Goal: Task Accomplishment & Management: Manage account settings

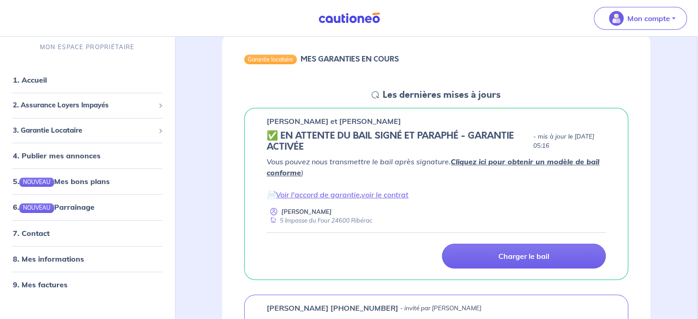
scroll to position [92, 0]
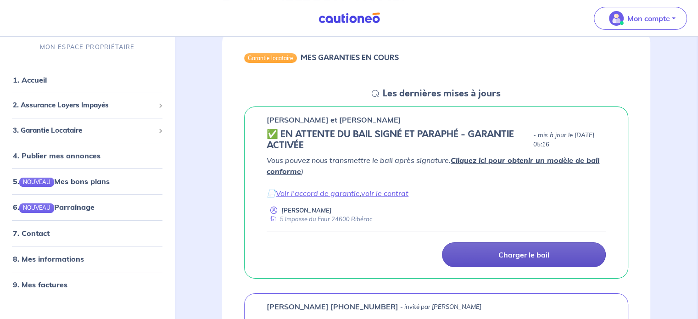
click at [537, 255] on p "Charger le bail" at bounding box center [523, 254] width 51 height 9
click at [525, 257] on p "Charger le bail" at bounding box center [523, 254] width 51 height 9
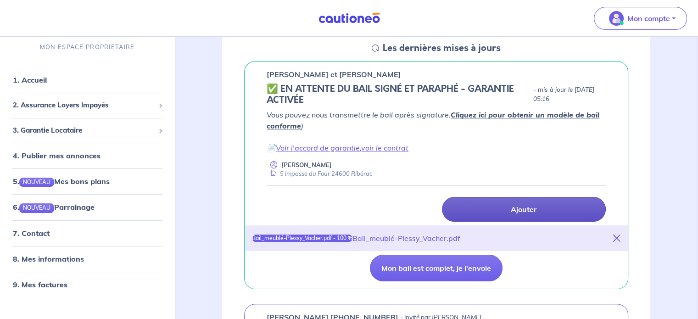
scroll to position [138, 0]
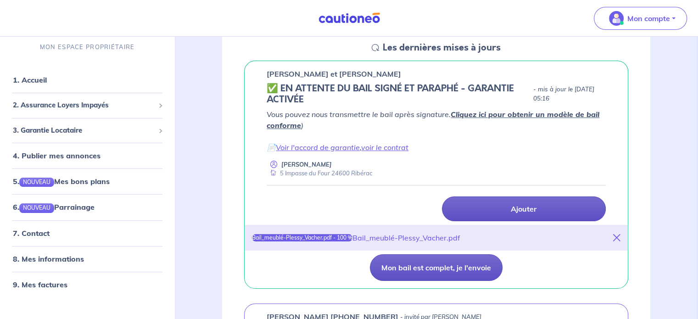
click at [450, 271] on button "Mon bail est complet, je l'envoie" at bounding box center [436, 267] width 133 height 27
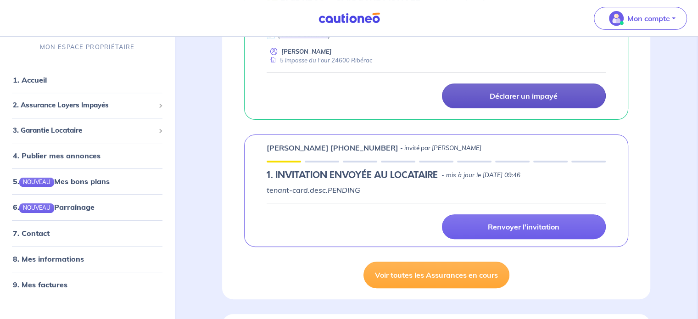
scroll to position [229, 0]
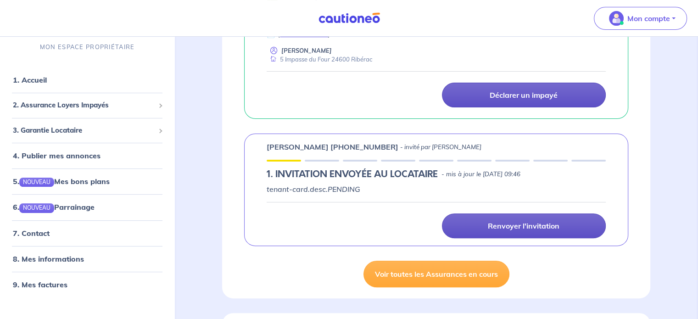
click at [509, 233] on link "Renvoyer l'invitation" at bounding box center [524, 225] width 164 height 25
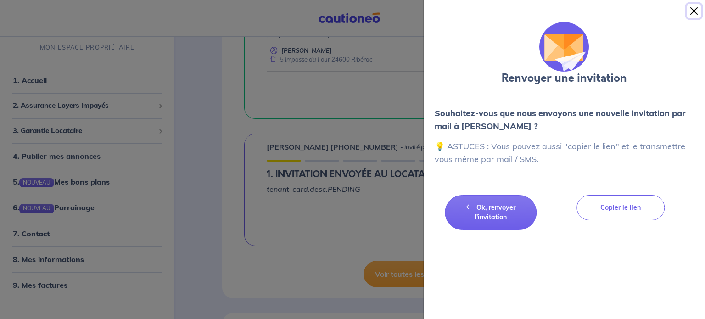
click at [694, 9] on button "Close" at bounding box center [694, 11] width 15 height 15
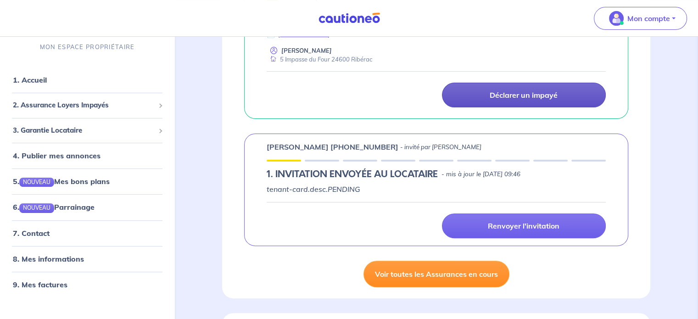
click at [433, 282] on link "Voir toutes les Assurances en cours" at bounding box center [436, 274] width 146 height 27
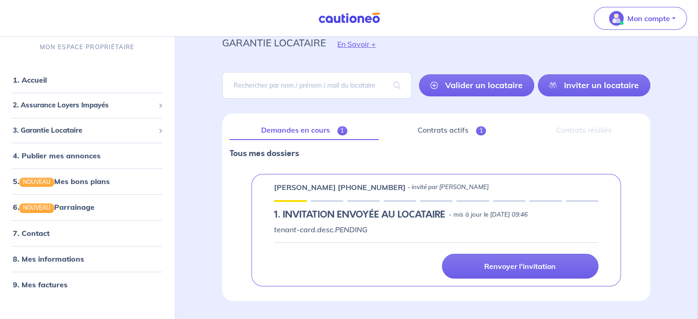
scroll to position [61, 0]
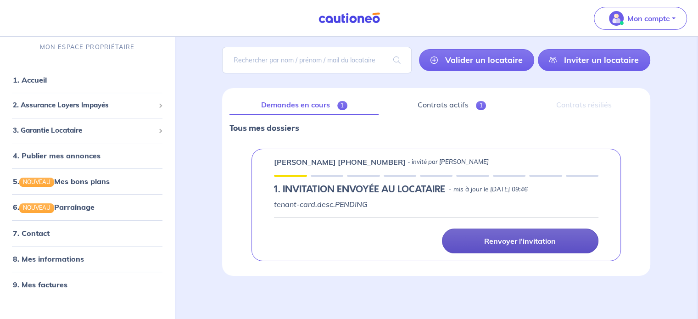
click at [508, 231] on link "Renvoyer l'invitation" at bounding box center [520, 241] width 157 height 25
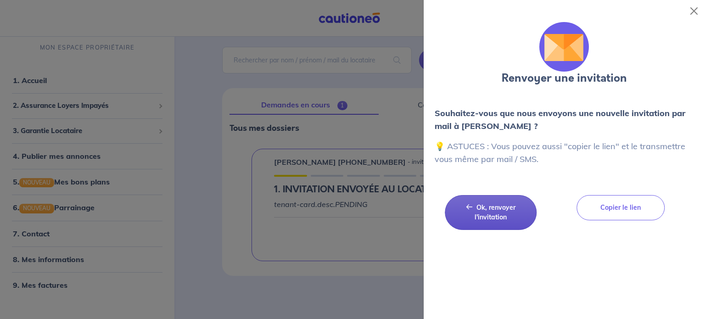
click at [496, 211] on span "Ok, renvoyer l'invitation" at bounding box center [495, 212] width 41 height 18
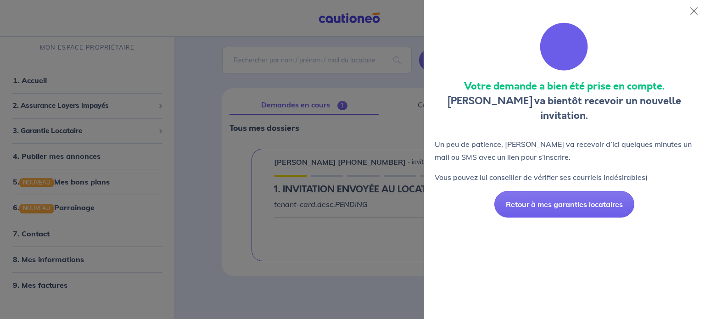
click at [376, 86] on div at bounding box center [352, 159] width 705 height 319
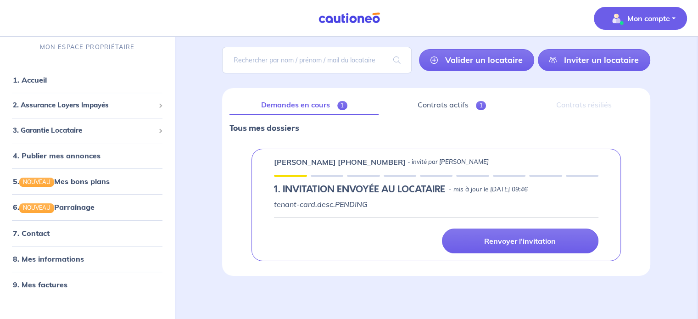
click at [671, 12] on button "Mon compte" at bounding box center [640, 18] width 93 height 23
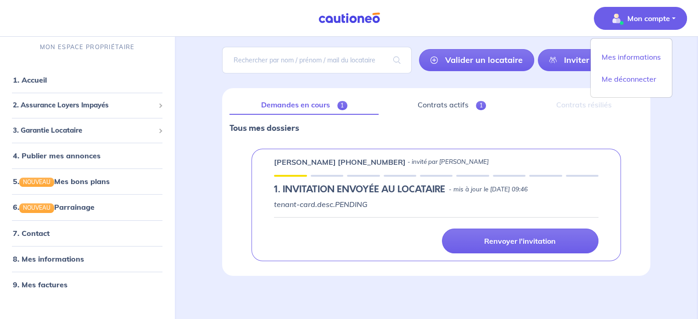
click at [671, 17] on button "Mon compte" at bounding box center [640, 18] width 93 height 23
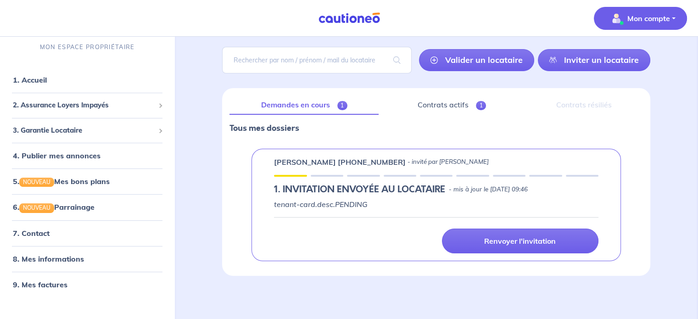
click at [671, 17] on button "Mon compte" at bounding box center [640, 18] width 93 height 23
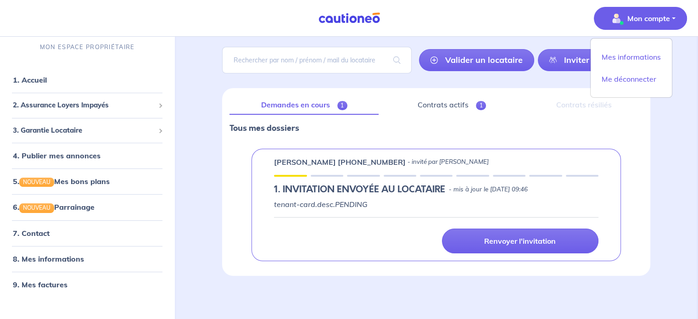
click at [192, 181] on div "garantie locataire En Savoir + [PERSON_NAME] un locataire Inviter un locataire …" at bounding box center [436, 148] width 516 height 344
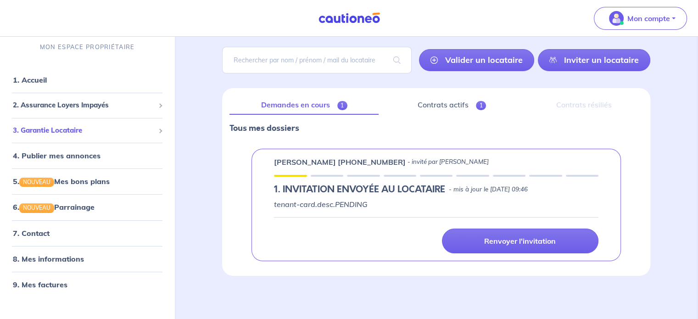
click at [95, 141] on li "3. Garantie Locataire Tester un dossier Suivre mes dossiers Valider un locatair…" at bounding box center [87, 130] width 167 height 25
click at [96, 134] on span "3. Garantie Locataire" at bounding box center [84, 130] width 142 height 11
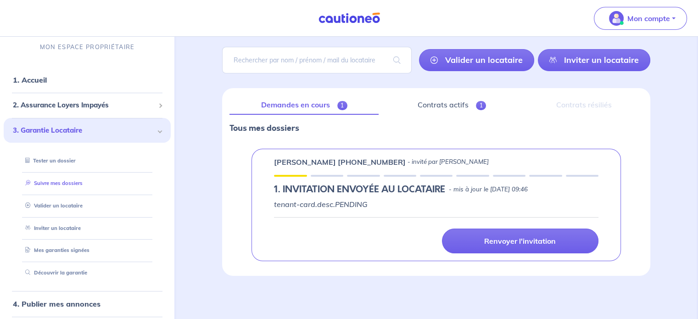
click at [58, 186] on link "Suivre mes dossiers" at bounding box center [52, 183] width 61 height 6
